Goal: Find specific page/section

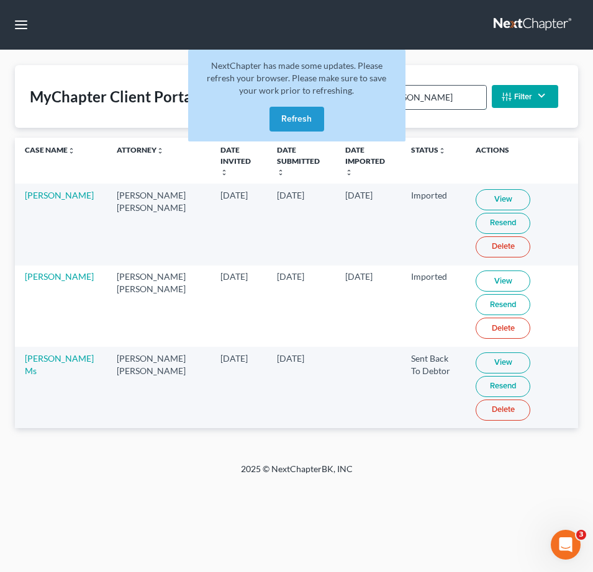
click at [456, 96] on input "[PERSON_NAME]" at bounding box center [432, 98] width 106 height 24
drag, startPoint x: 461, startPoint y: 95, endPoint x: 287, endPoint y: 95, distance: 174.4
click at [287, 95] on main "NextChapter has made some updates. Please refresh your browser. Please make sur…" at bounding box center [296, 256] width 593 height 413
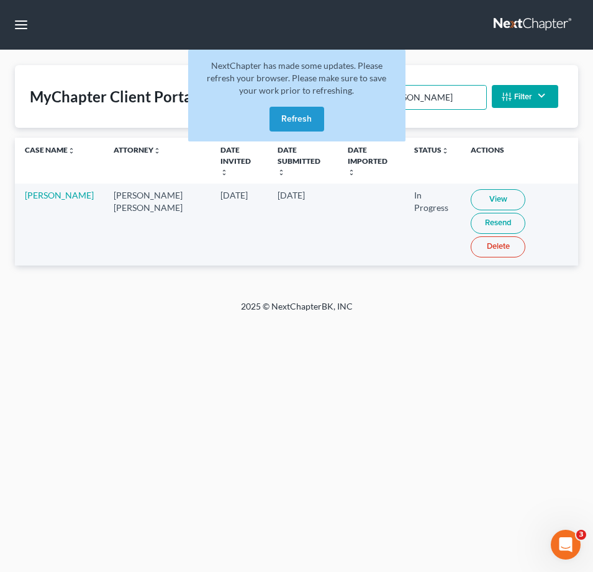
type input "[PERSON_NAME]"
click at [472, 189] on link "View" at bounding box center [497, 199] width 55 height 21
click at [314, 124] on button "Refresh" at bounding box center [296, 119] width 55 height 25
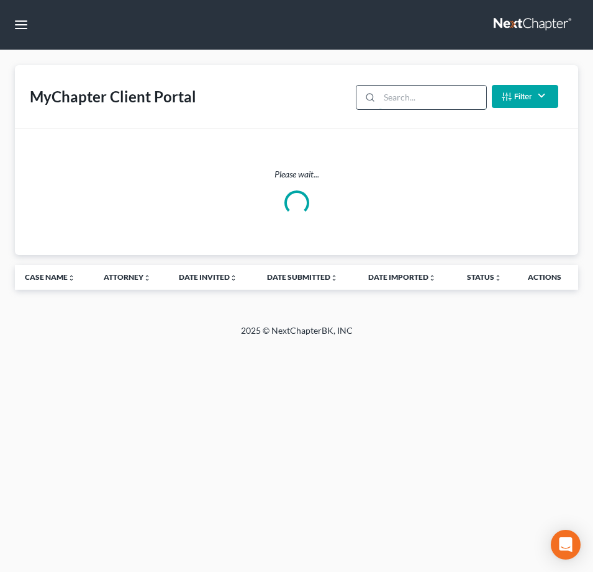
click at [393, 90] on input "search" at bounding box center [432, 98] width 106 height 24
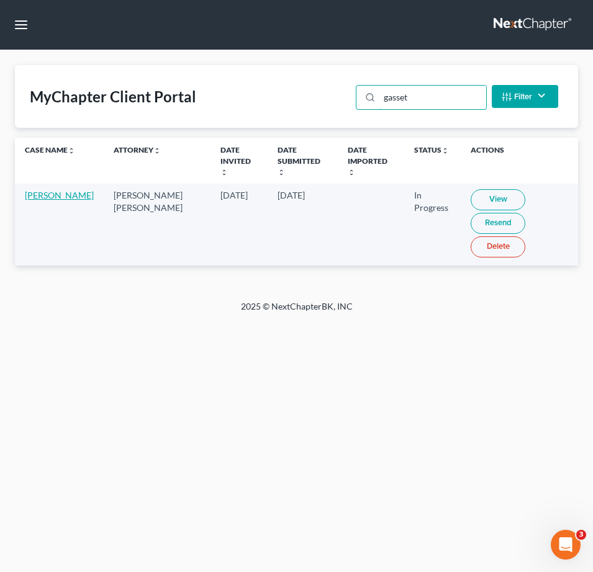
type input "gasset"
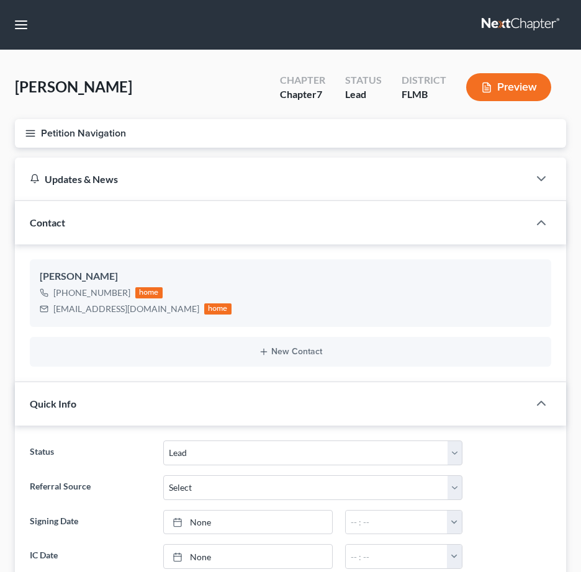
select select "4"
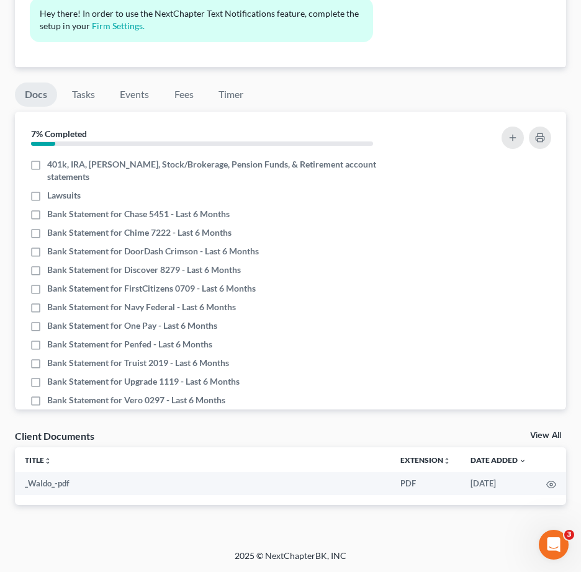
scroll to position [275, 0]
